Goal: Task Accomplishment & Management: Manage account settings

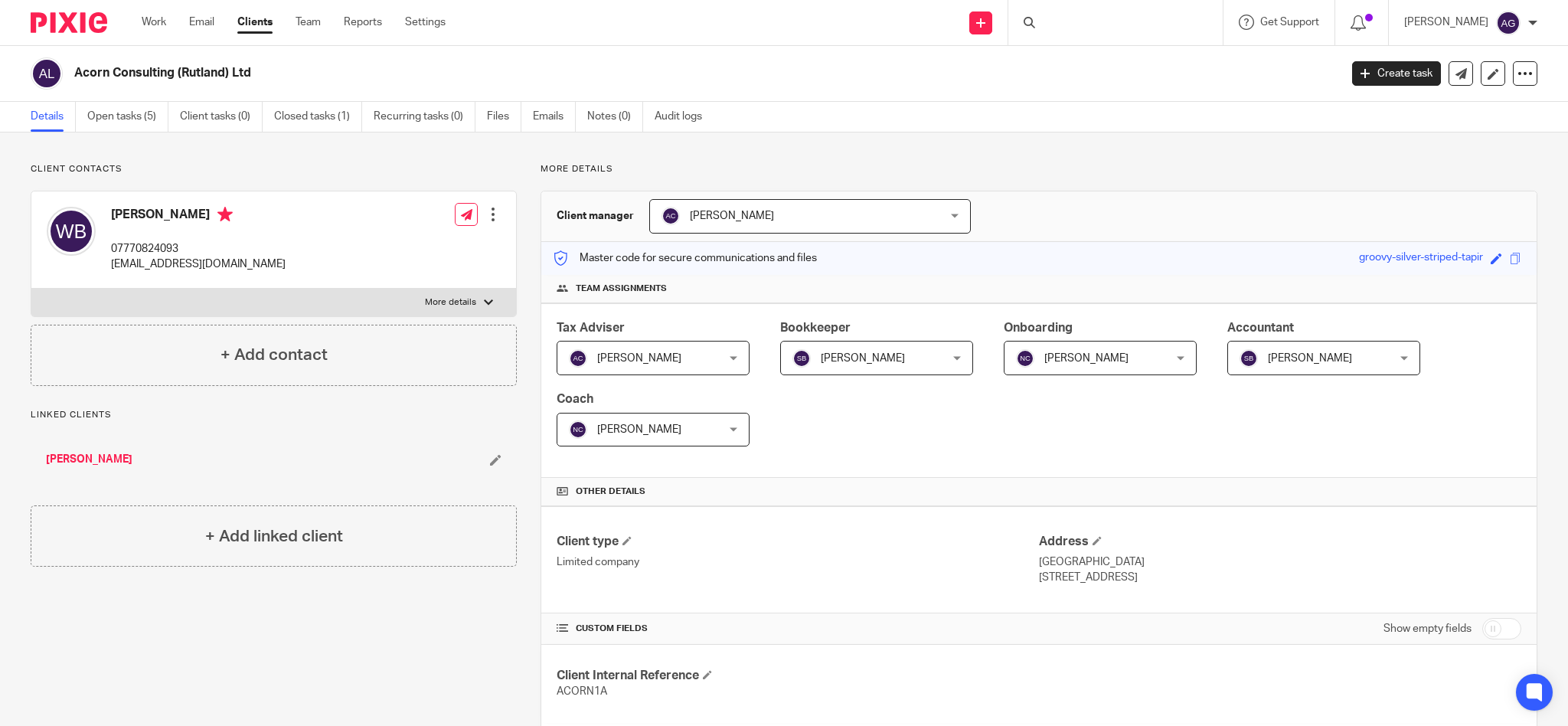
click at [1039, 21] on div at bounding box center [1031, 23] width 15 height 11
click at [1035, 22] on icon at bounding box center [1029, 23] width 11 height 11
click at [1093, 17] on form at bounding box center [1120, 23] width 163 height 20
click at [1091, 20] on input "Search" at bounding box center [1108, 25] width 138 height 14
click at [1080, 32] on div at bounding box center [1115, 23] width 214 height 46
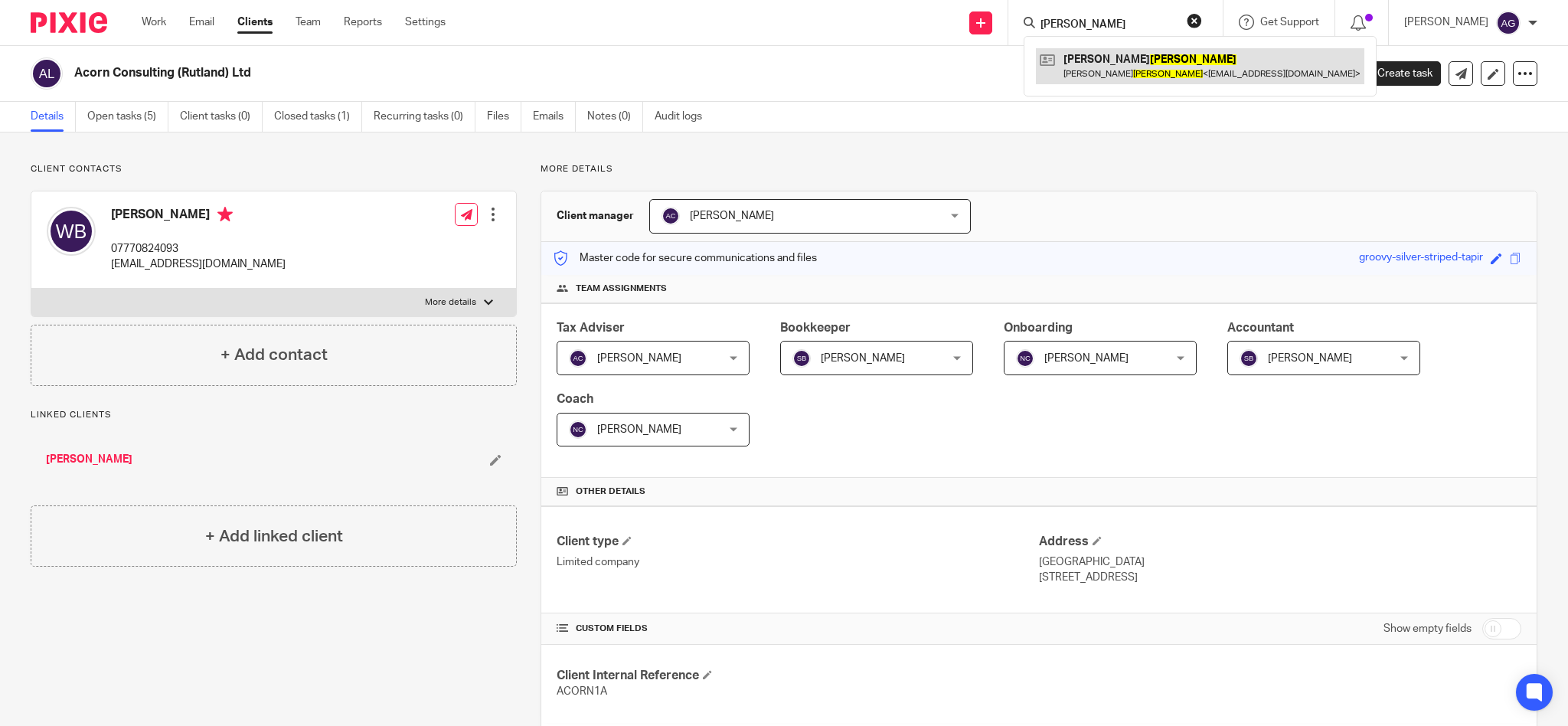
type input "stevenson"
click at [1128, 59] on link at bounding box center [1200, 65] width 328 height 35
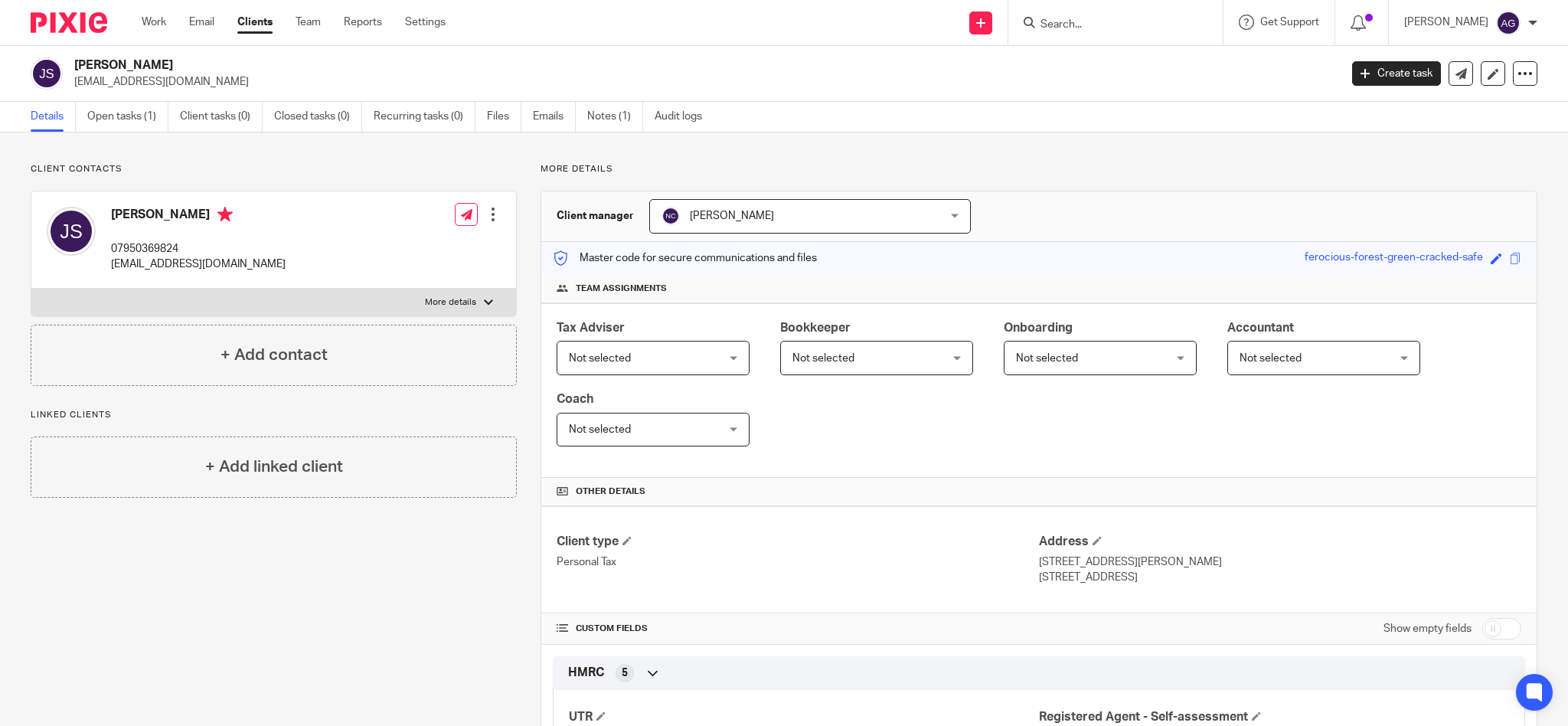
click at [1141, 26] on input "Search" at bounding box center [1108, 25] width 138 height 14
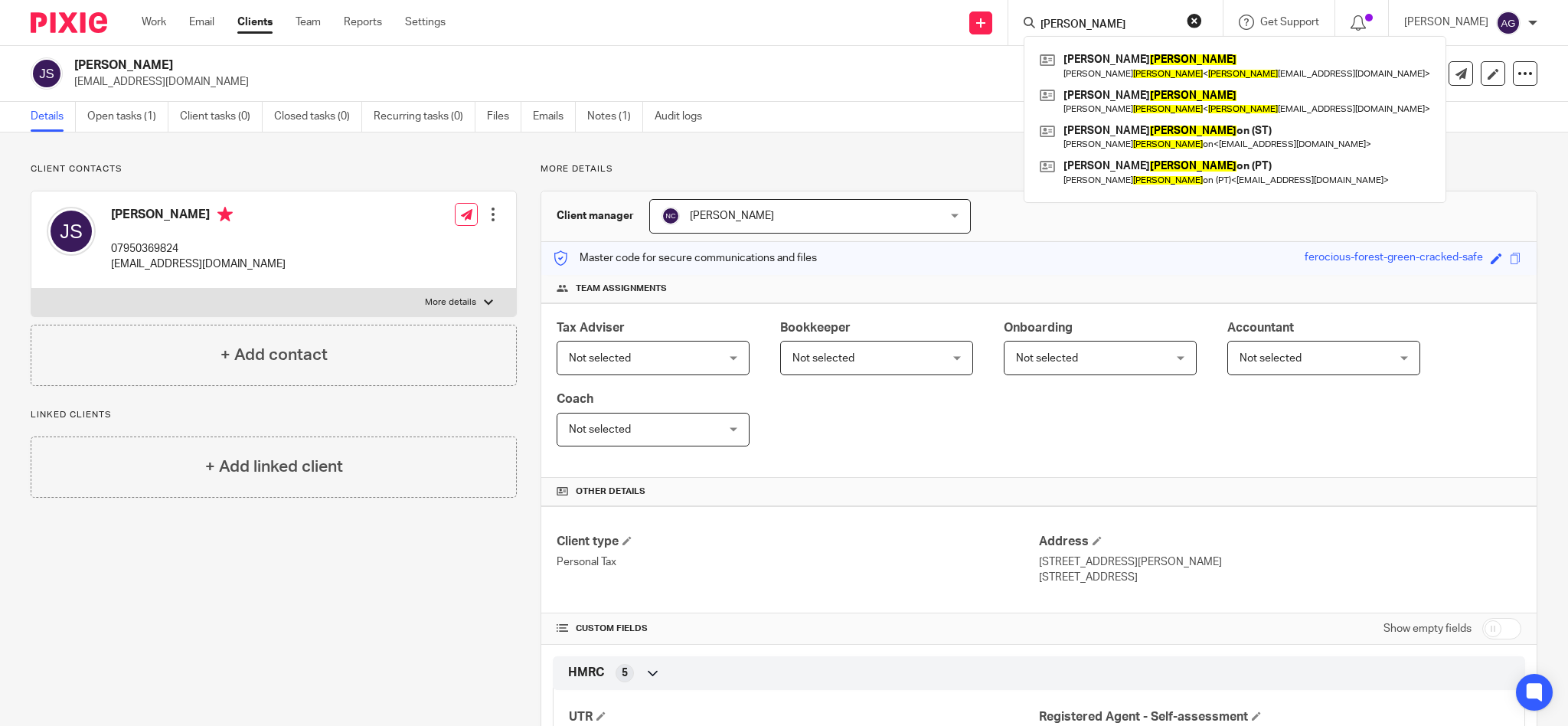
type input "rawlins"
click at [1128, 102] on link at bounding box center [1235, 102] width 398 height 35
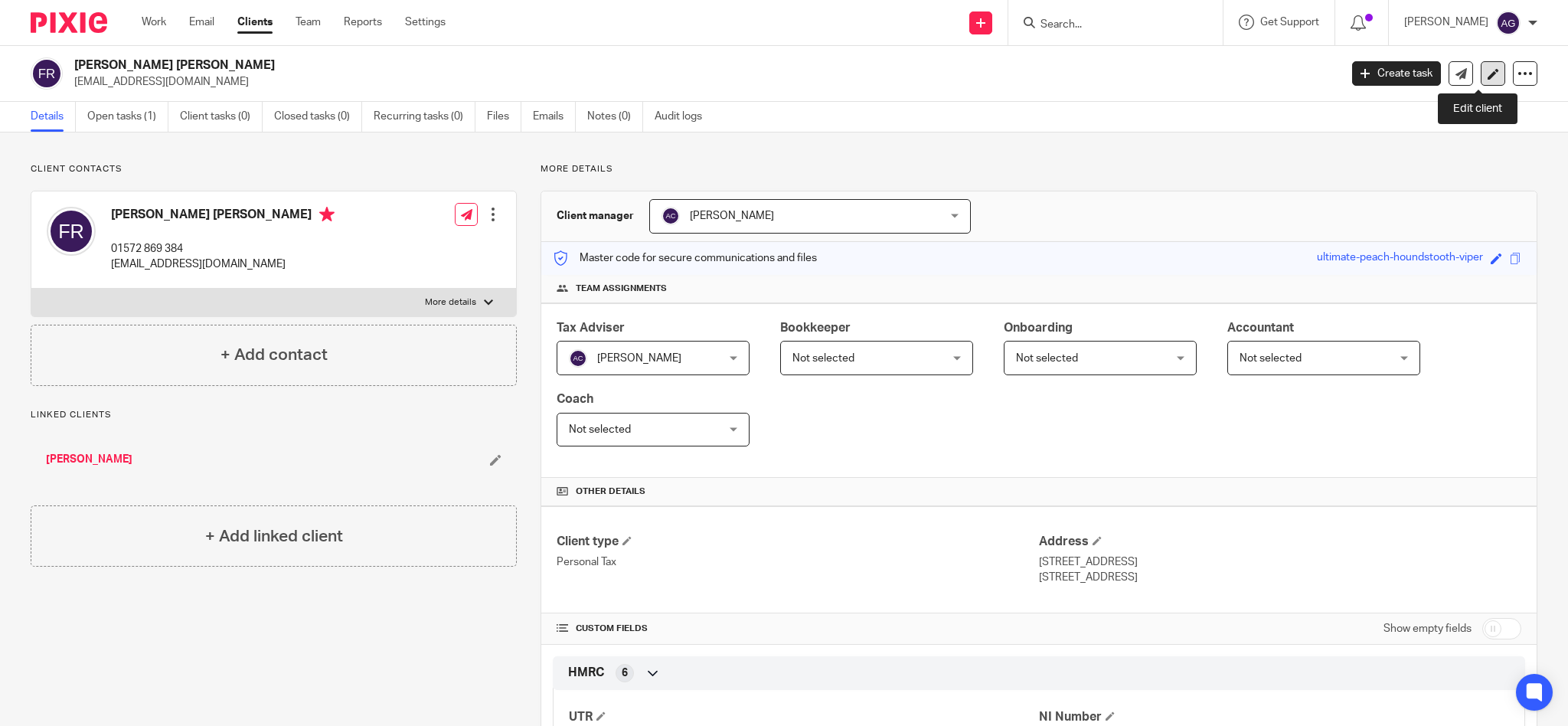
click at [1488, 77] on icon at bounding box center [1493, 74] width 11 height 11
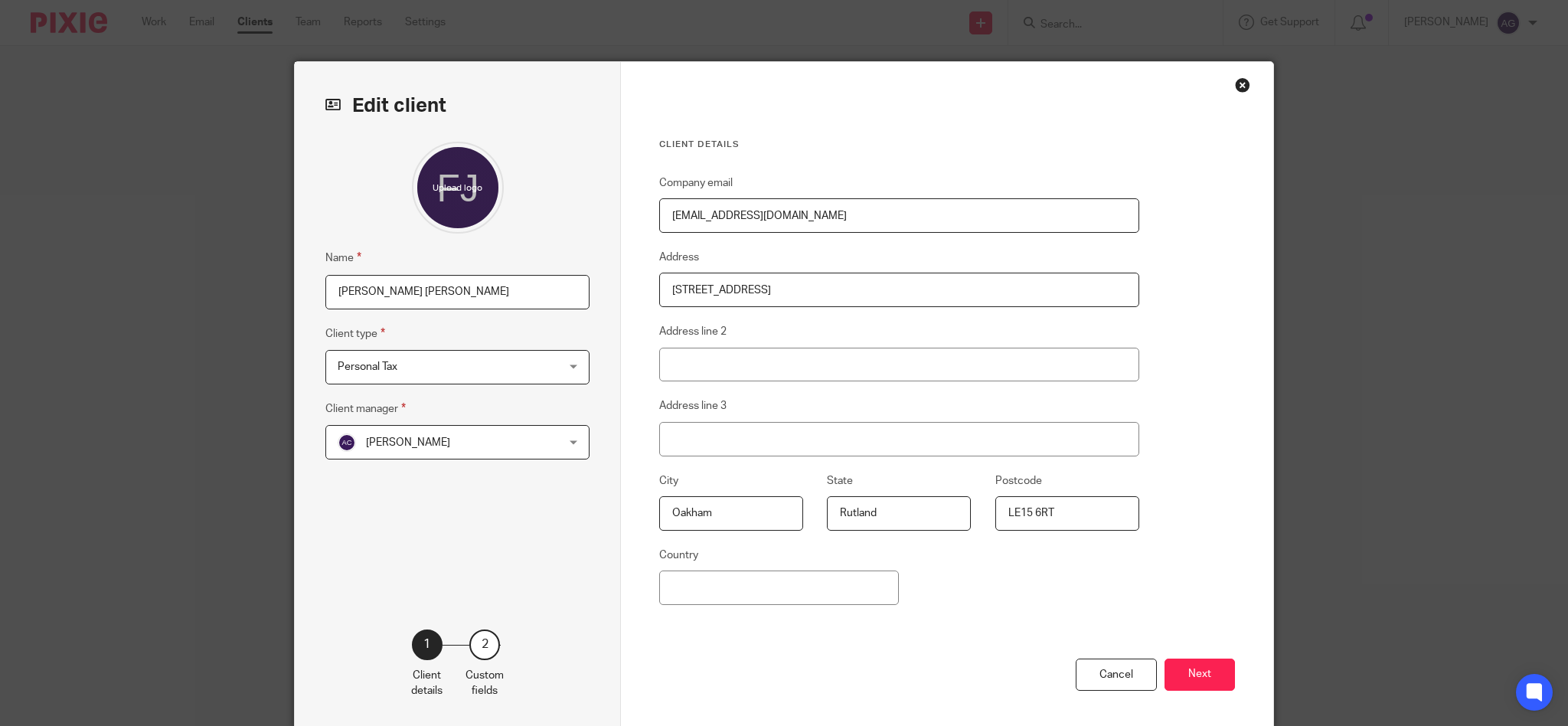
click at [500, 293] on input "[PERSON_NAME] [PERSON_NAME]" at bounding box center [457, 292] width 264 height 34
type input "[PERSON_NAME] [PERSON_NAME] (Deceased)"
click at [1179, 675] on button "Next" at bounding box center [1199, 675] width 71 height 33
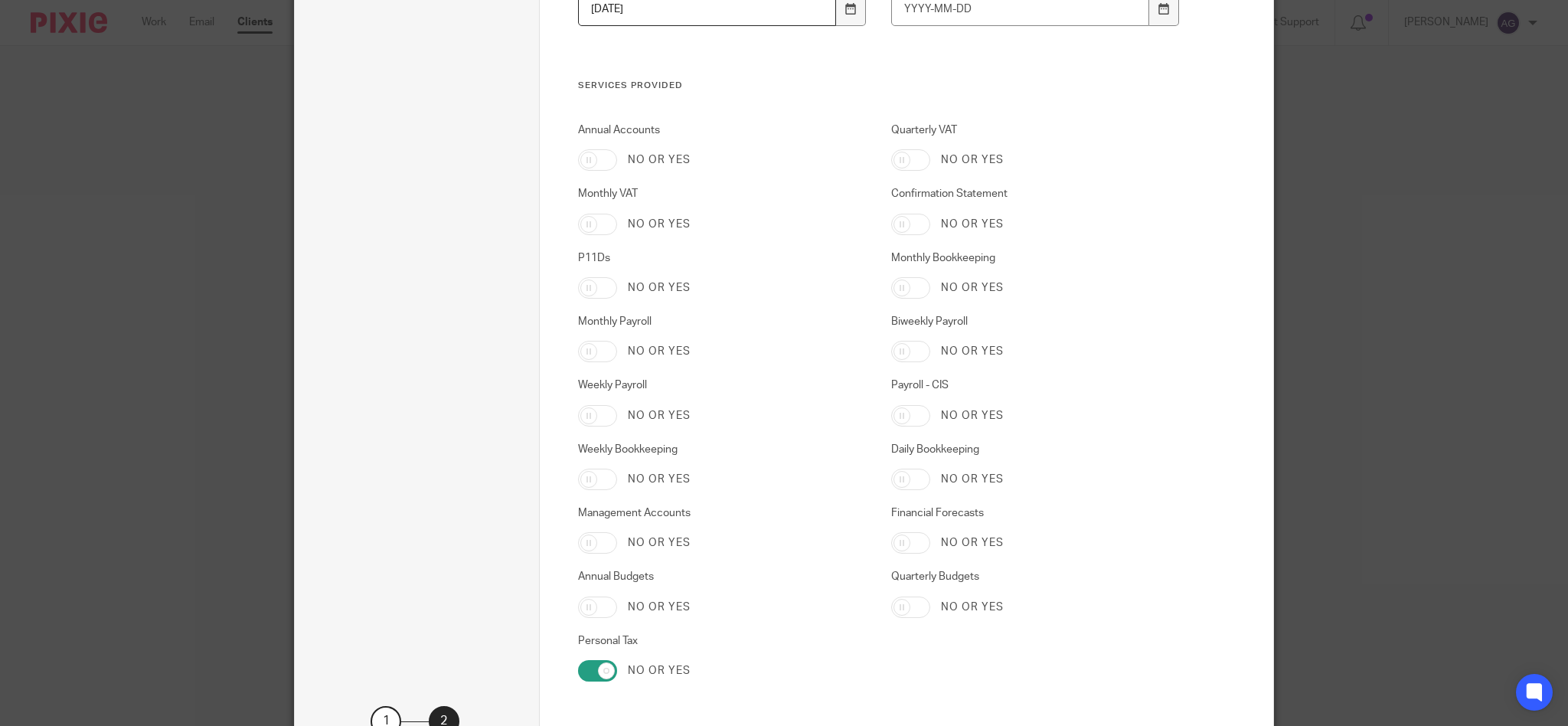
scroll to position [2411, 0]
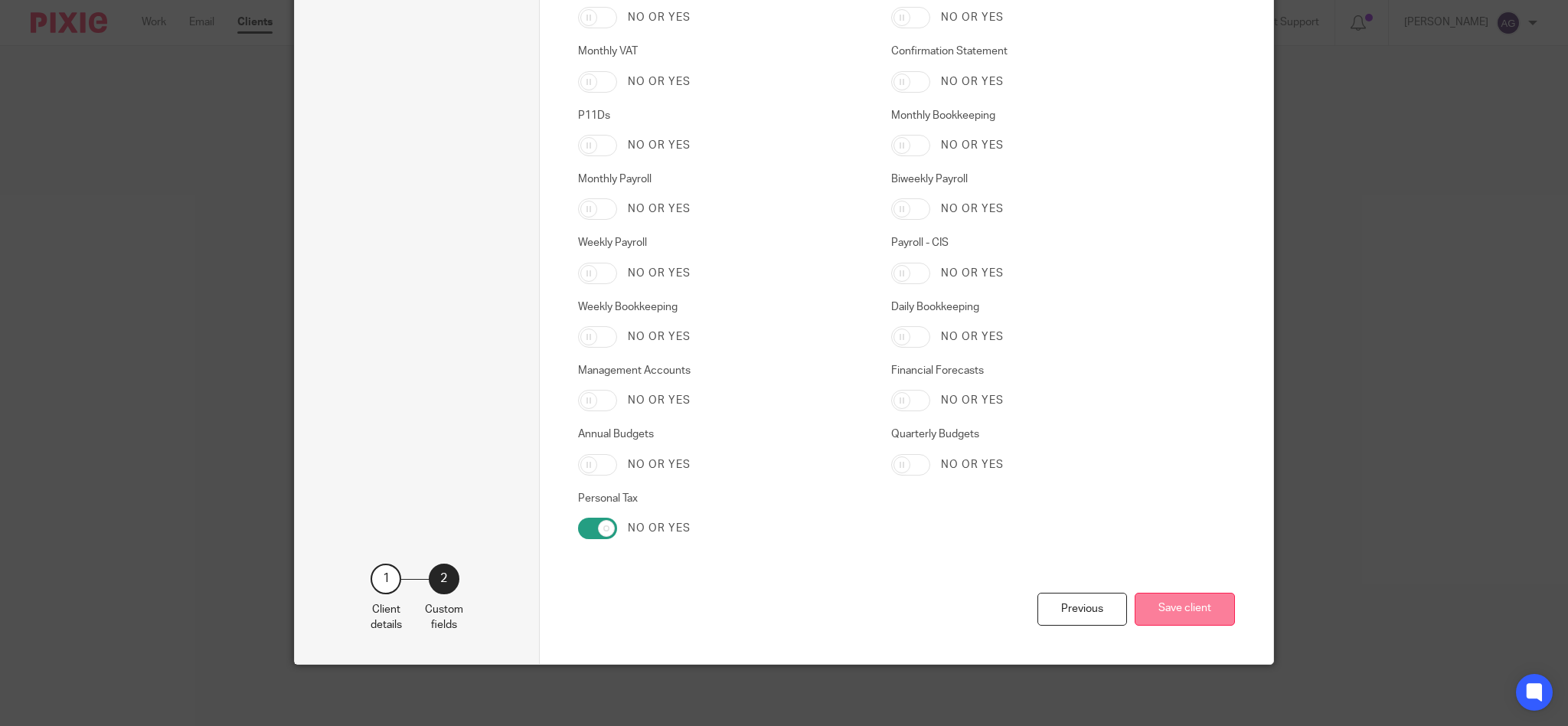
click at [1159, 610] on button "Save client" at bounding box center [1184, 609] width 100 height 33
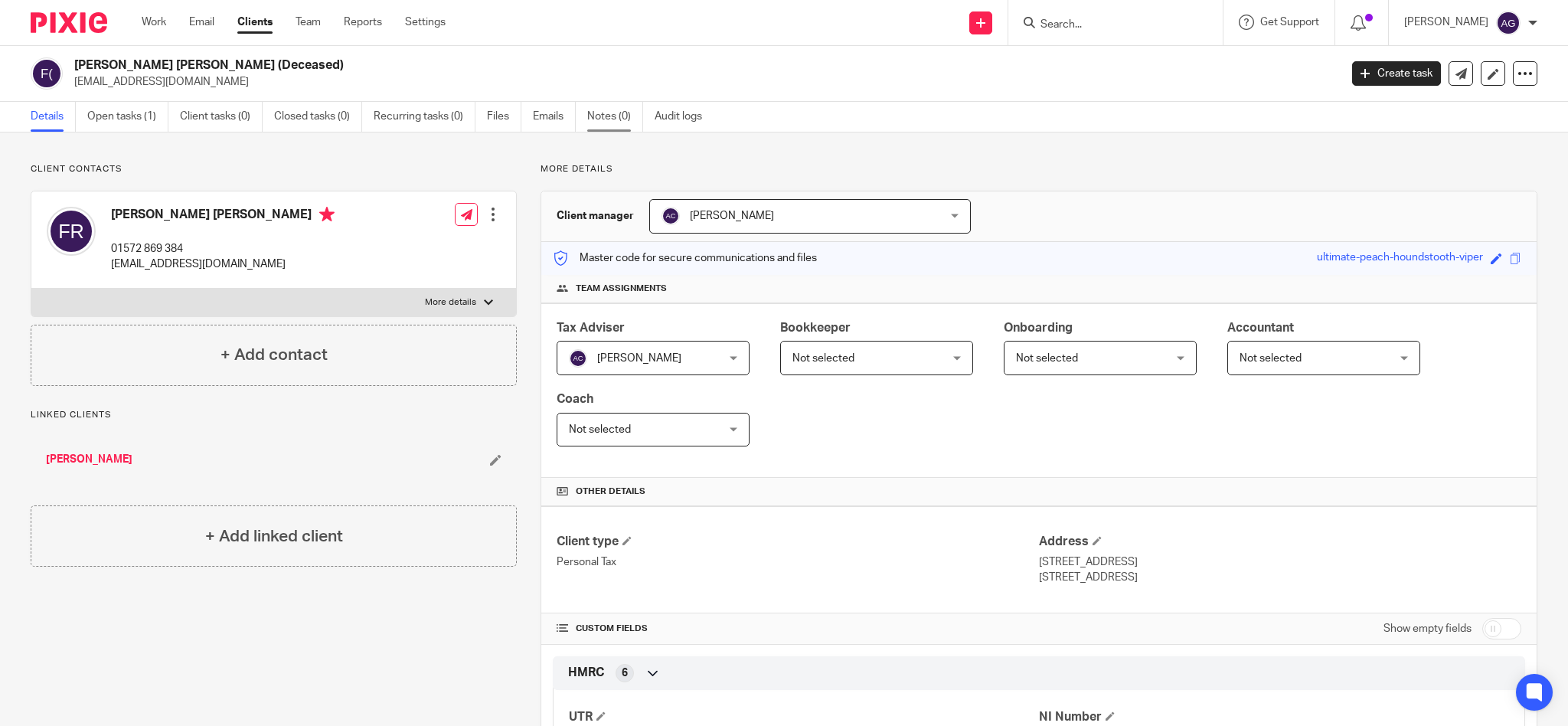
click at [620, 119] on link "Notes (0)" at bounding box center [615, 116] width 56 height 30
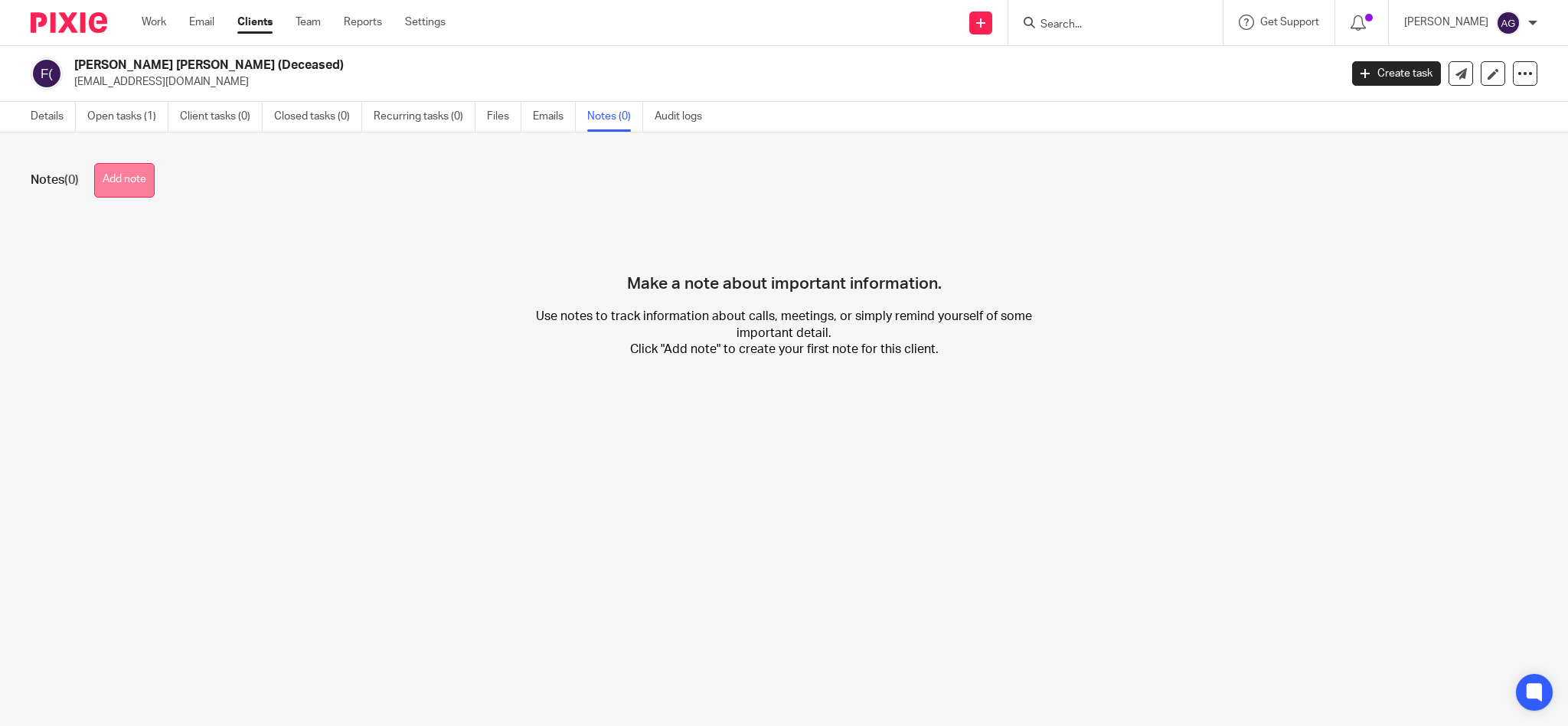
click at [145, 185] on button "Add note" at bounding box center [124, 180] width 60 height 34
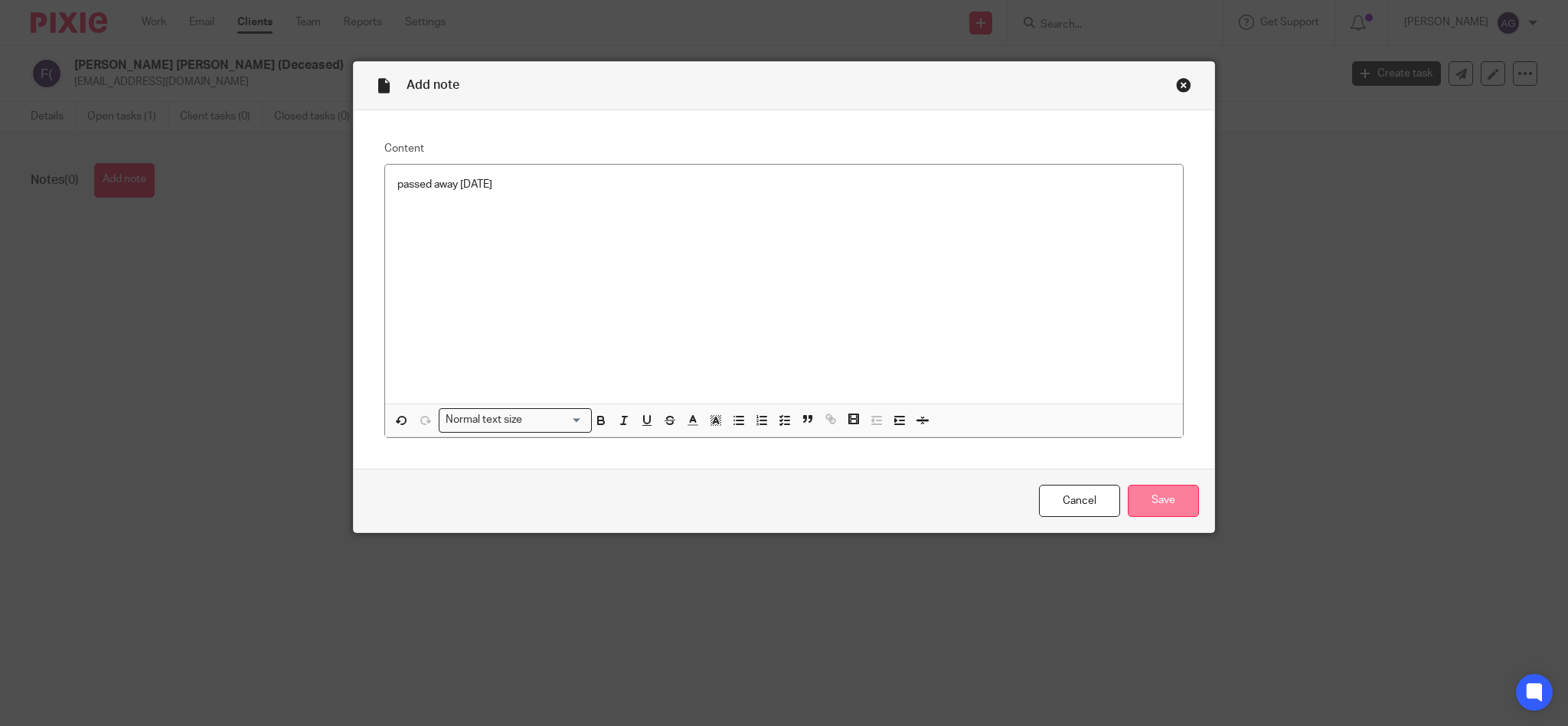
click at [1153, 499] on input "Save" at bounding box center [1163, 501] width 71 height 33
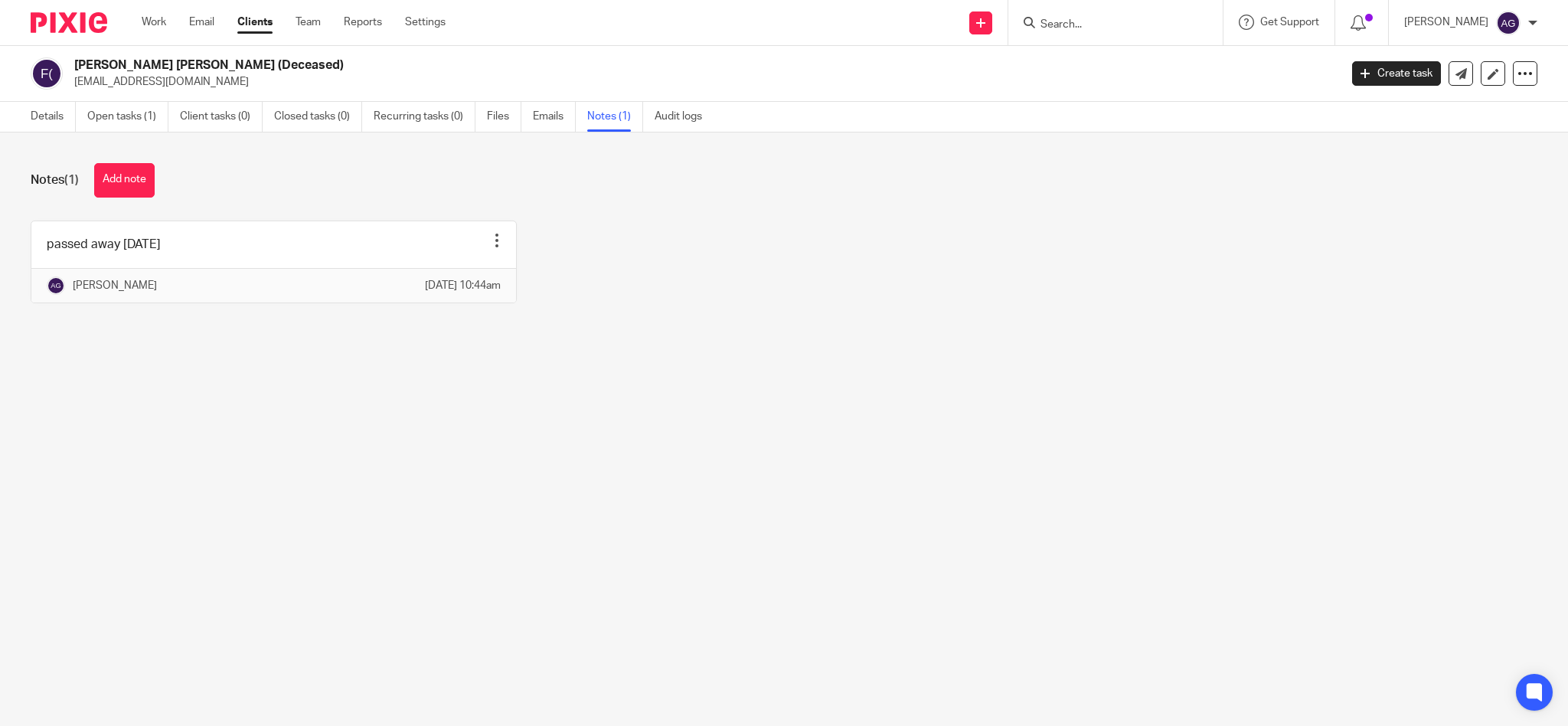
click at [1124, 19] on input "Search" at bounding box center [1108, 25] width 138 height 14
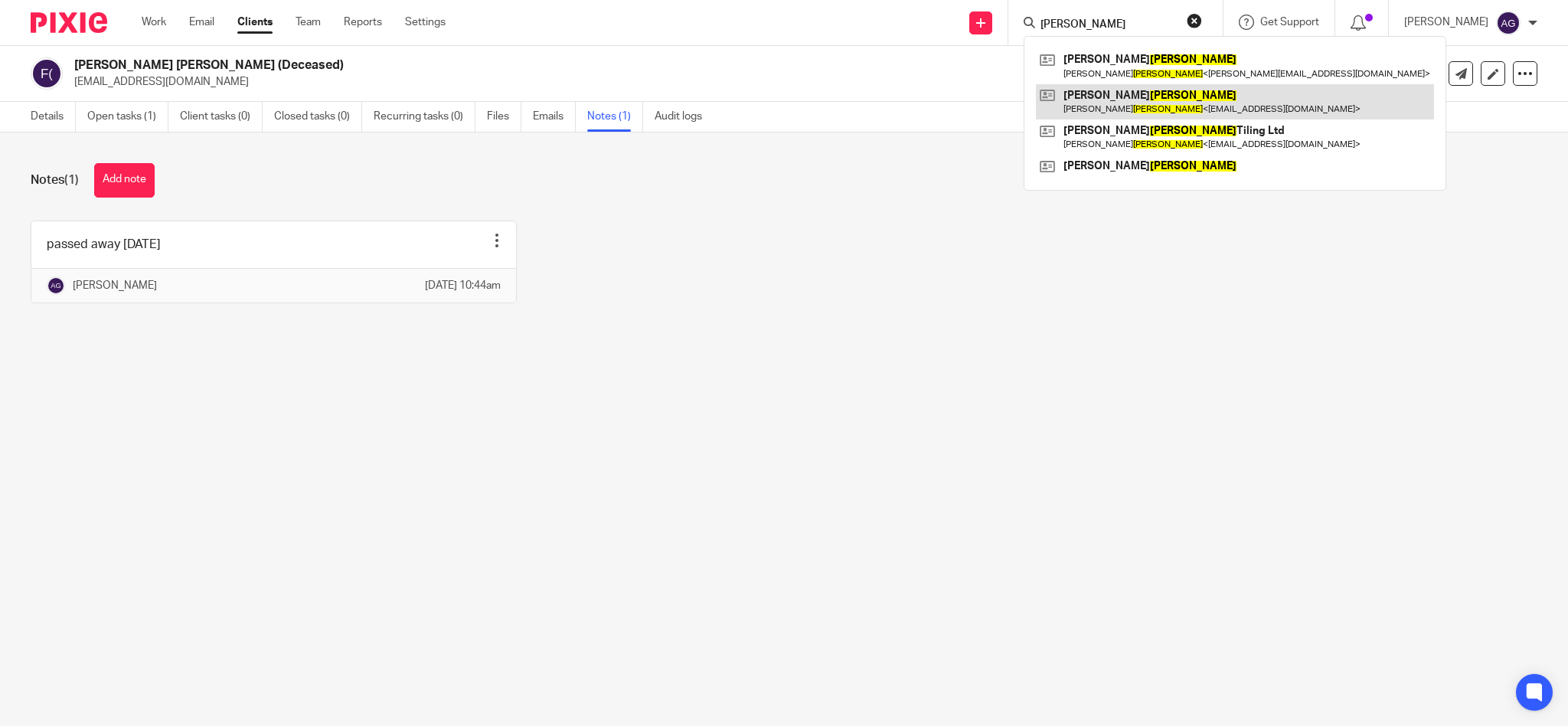
type input "[PERSON_NAME]"
click at [1143, 109] on link at bounding box center [1235, 102] width 398 height 35
